Goal: Task Accomplishment & Management: Use online tool/utility

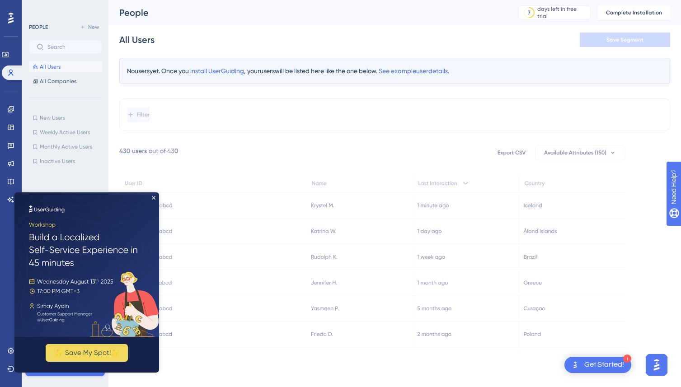
click at [155, 200] on img at bounding box center [86, 265] width 145 height 145
click at [155, 196] on icon "Close Preview" at bounding box center [154, 198] width 4 height 4
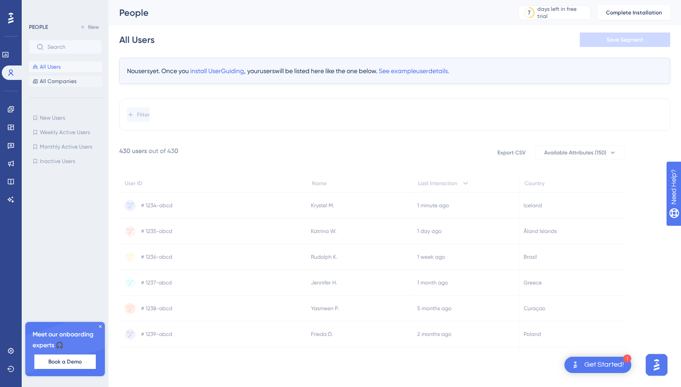
click at [76, 83] on button "All Companies" at bounding box center [65, 81] width 73 height 11
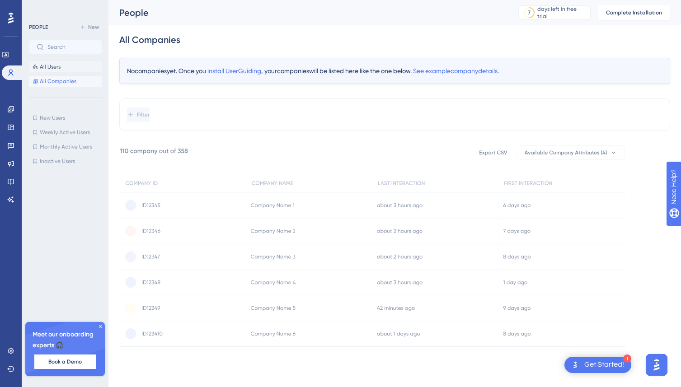
click at [72, 71] on button "All Users" at bounding box center [65, 66] width 73 height 11
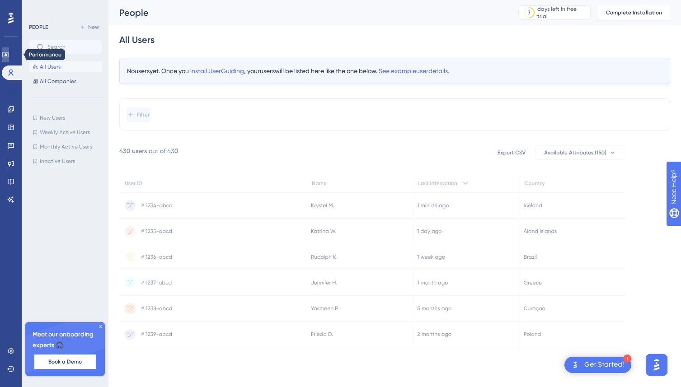
click at [7, 58] on icon at bounding box center [5, 54] width 7 height 7
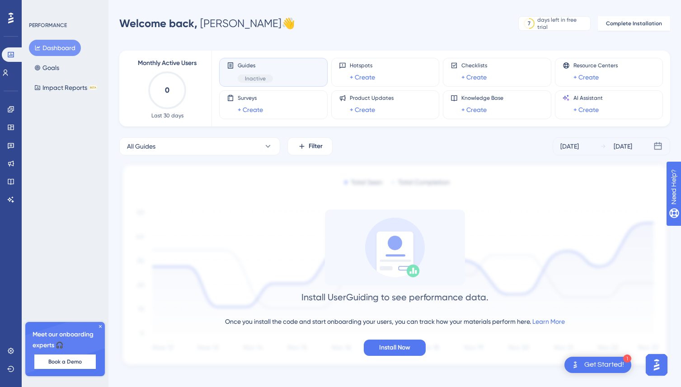
click at [15, 23] on div at bounding box center [11, 18] width 14 height 14
click at [5, 66] on link at bounding box center [11, 73] width 18 height 14
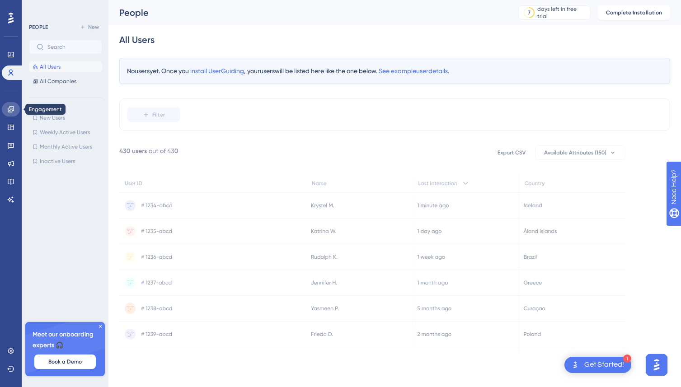
click at [14, 110] on icon at bounding box center [10, 109] width 7 height 7
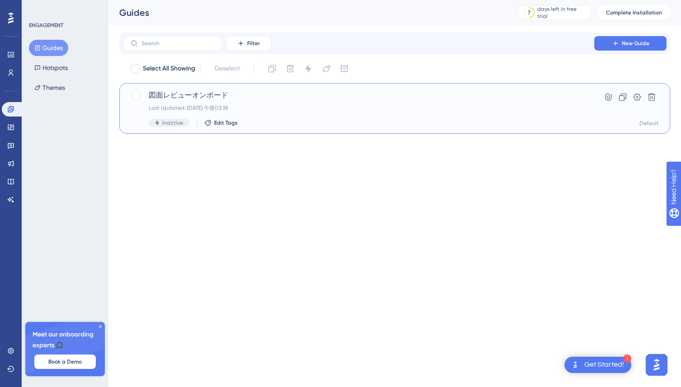
click at [209, 101] on div "図面レビューオンボード Last Updated: 2025年8月07日 午後03:38 Inactive Edit Tags" at bounding box center [359, 108] width 420 height 37
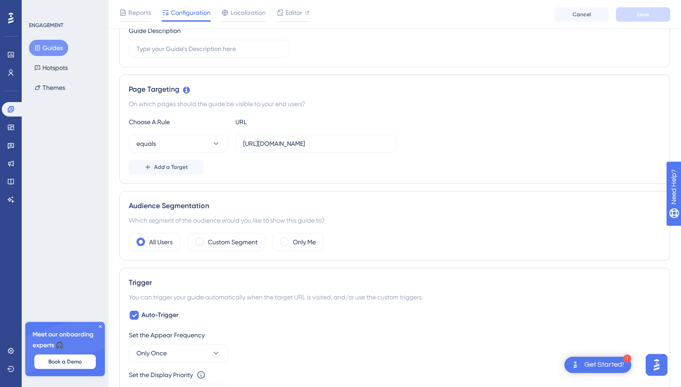
scroll to position [119, 0]
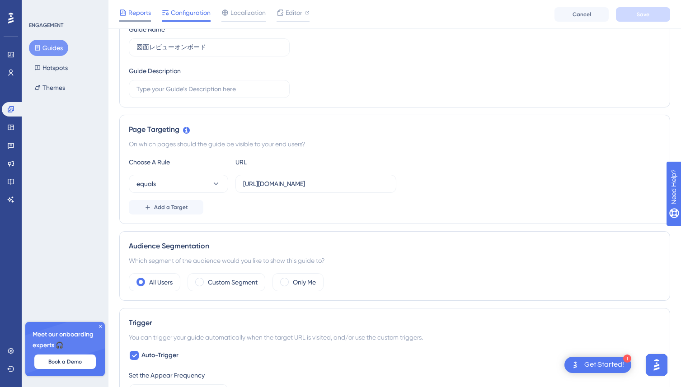
click at [141, 10] on span "Reports" at bounding box center [139, 12] width 23 height 11
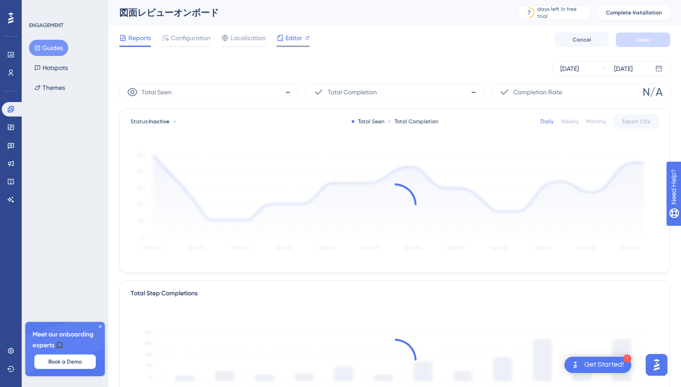
click at [291, 38] on span "Editor" at bounding box center [294, 38] width 17 height 11
